Goal: Information Seeking & Learning: Learn about a topic

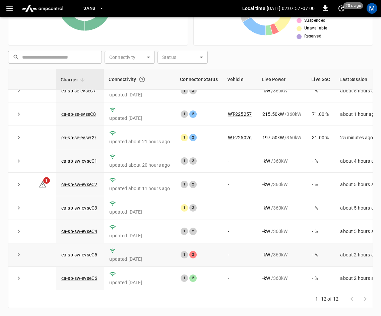
scroll to position [89, 0]
click at [89, 251] on link "ca-sb-sw-evseC5" at bounding box center [79, 255] width 39 height 8
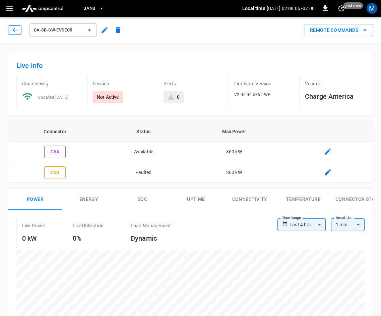
click at [14, 30] on icon "button" at bounding box center [14, 30] width 7 height 7
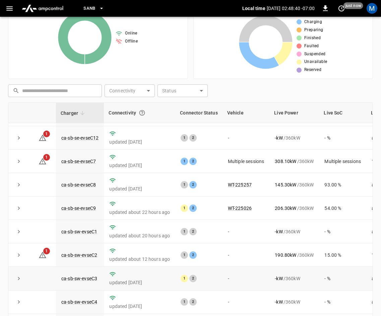
scroll to position [89, 0]
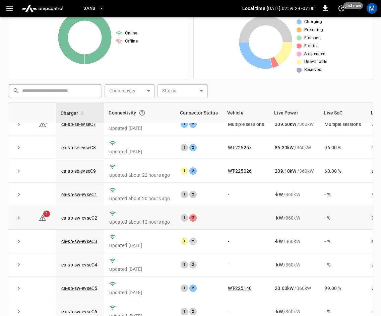
click at [91, 207] on td "ca-sb-sw-evseC2" at bounding box center [80, 217] width 48 height 23
click at [89, 215] on link "ca-sb-sw-evseC2" at bounding box center [79, 218] width 39 height 8
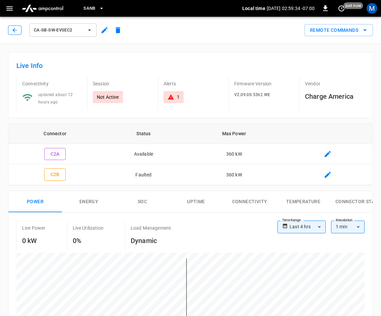
click at [12, 30] on icon "button" at bounding box center [14, 30] width 7 height 7
